Goal: Task Accomplishment & Management: Complete application form

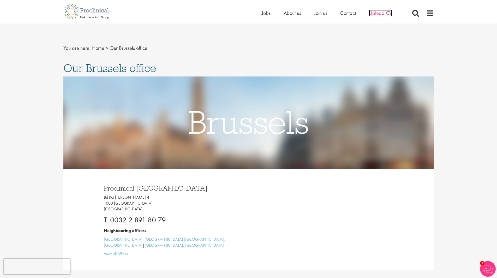
click at [382, 12] on span "Upload CV" at bounding box center [380, 13] width 23 height 7
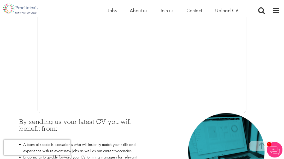
scroll to position [157, 0]
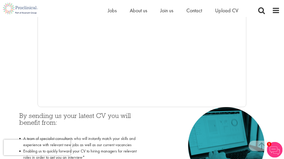
click at [273, 149] on img at bounding box center [275, 150] width 16 height 16
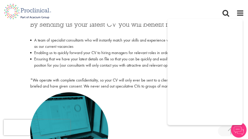
scroll to position [242, 0]
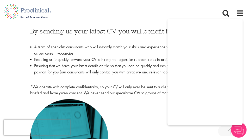
click at [243, 19] on nav "Home Jobs About us Join us Contact Upload CV" at bounding box center [124, 11] width 248 height 23
click at [140, 84] on div "By sending us your latest CV you will benefit from: A team of specialist consul…" at bounding box center [124, 62] width 188 height 68
click at [107, 41] on p at bounding box center [124, 38] width 188 height 7
click at [59, 39] on p at bounding box center [124, 38] width 188 height 7
click at [237, 12] on span at bounding box center [241, 13] width 8 height 8
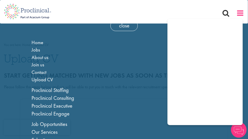
scroll to position [0, 0]
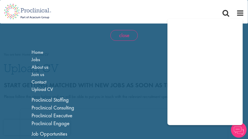
click at [124, 36] on span "close" at bounding box center [124, 35] width 27 height 11
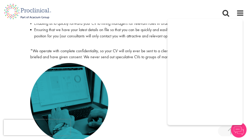
scroll to position [271, 0]
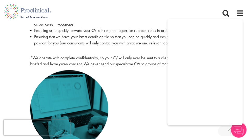
click at [115, 31] on li "Enabling us to quickly forward your CV to hiring managers for relevant roles in…" at bounding box center [124, 30] width 188 height 6
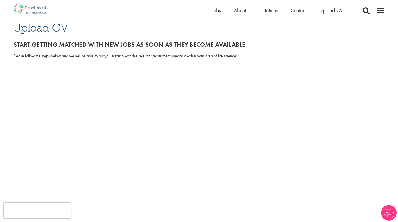
scroll to position [60, 0]
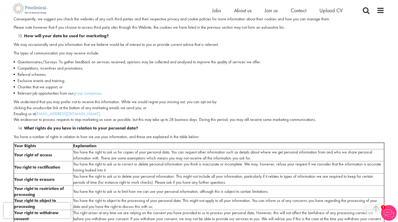
scroll to position [1000, 0]
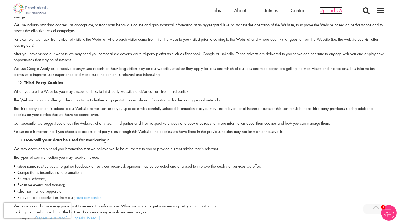
click at [330, 12] on span "Upload CV" at bounding box center [330, 10] width 23 height 7
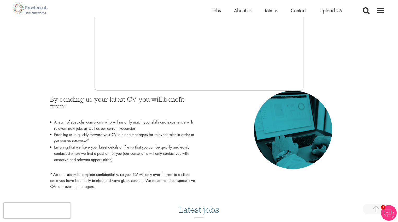
scroll to position [167, 0]
